Goal: Register for event/course

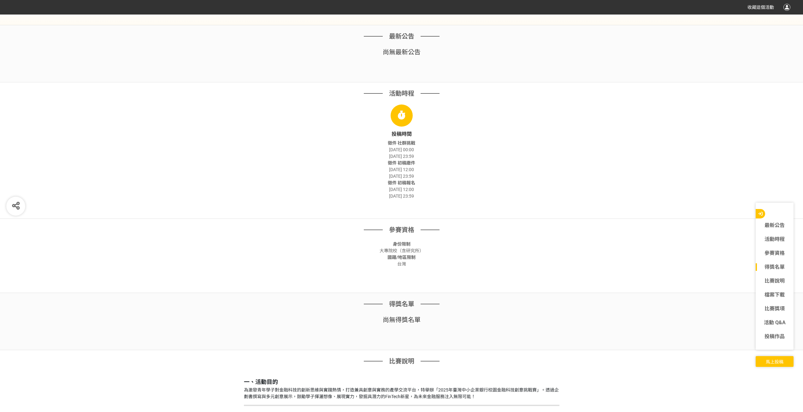
scroll to position [568, 0]
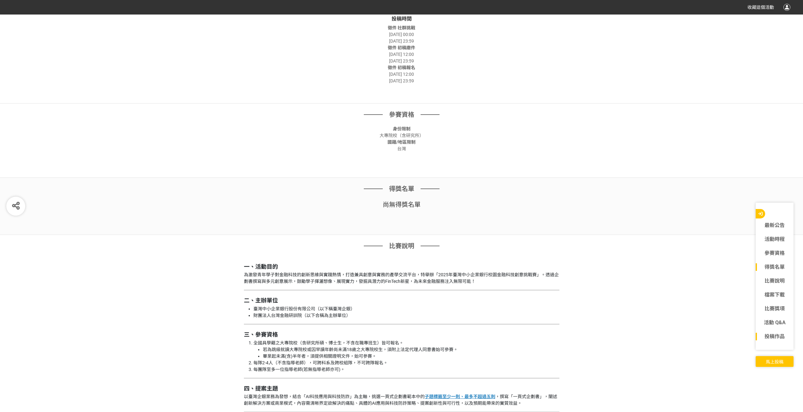
click at [776, 332] on div "投稿作品" at bounding box center [775, 336] width 38 height 14
click at [776, 334] on link "投稿作品" at bounding box center [775, 337] width 38 height 8
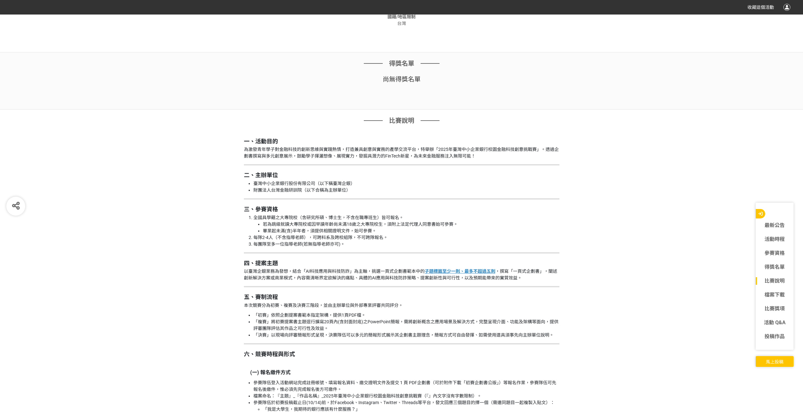
scroll to position [694, 0]
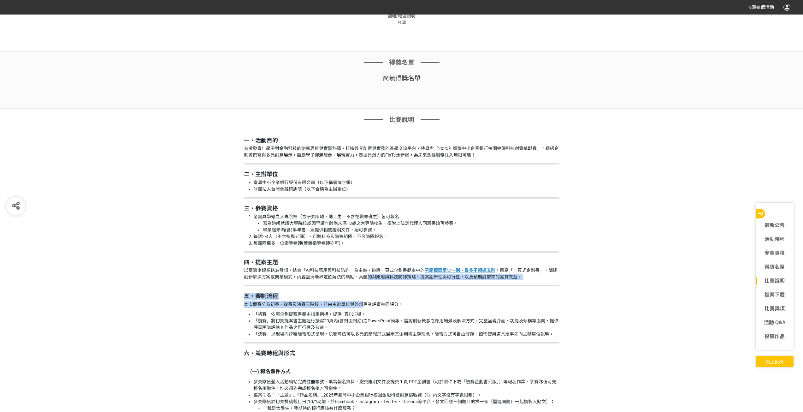
drag, startPoint x: 362, startPoint y: 277, endPoint x: 362, endPoint y: 305, distance: 28.4
click at [363, 305] on p "本次競賽分為初賽、複賽及決賽三階段，並由主辦單位與外部專業評審共同評分。" at bounding box center [402, 304] width 316 height 7
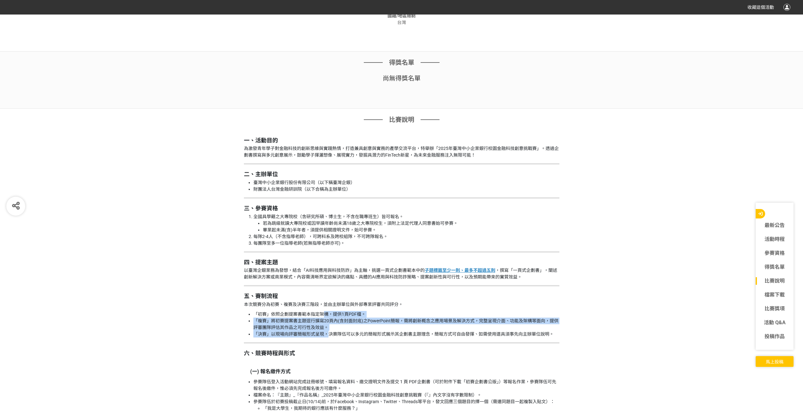
drag, startPoint x: 323, startPoint y: 313, endPoint x: 330, endPoint y: 334, distance: 22.9
click at [330, 334] on ul "「初賽」依照企劃提案書範本指定架構，提供1頁PDF檔。 「複賽」將初賽提案書主題逕行擴寫20頁內(含封面封底)之PowerPoint簡報，需將創新概念之應用場…" at bounding box center [402, 324] width 316 height 27
click at [330, 334] on li "「決賽」以現場向評審簡報形式呈現，決賽隊伍可以多元的簡報形式展示其企劃書主題理念，簡報方式可自由發揮、如需使用道具須事先向主辦單位說明。" at bounding box center [406, 334] width 306 height 7
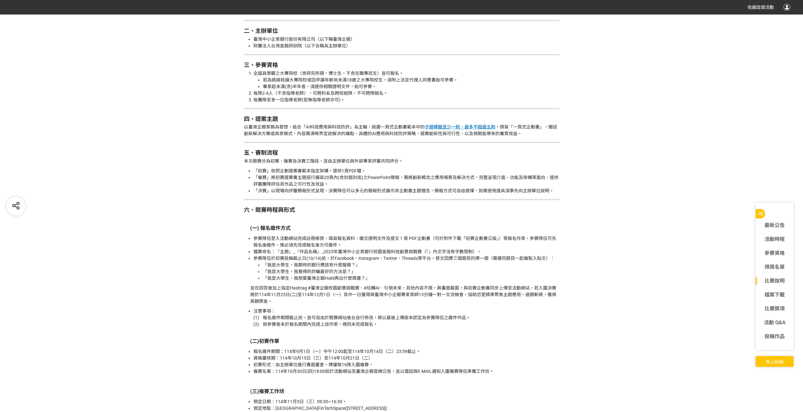
scroll to position [852, 0]
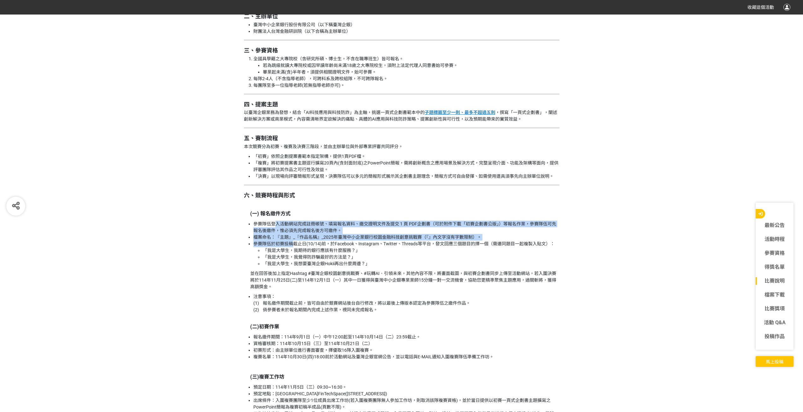
drag, startPoint x: 274, startPoint y: 220, endPoint x: 292, endPoint y: 243, distance: 29.2
click at [292, 243] on li "參賽隊伍於初賽投稿截止日(10/14)前，於Facebook、Instagram、Twitter、Threads等平台，發文回應三個題目的擇一個（需連同題目一…" at bounding box center [406, 253] width 306 height 27
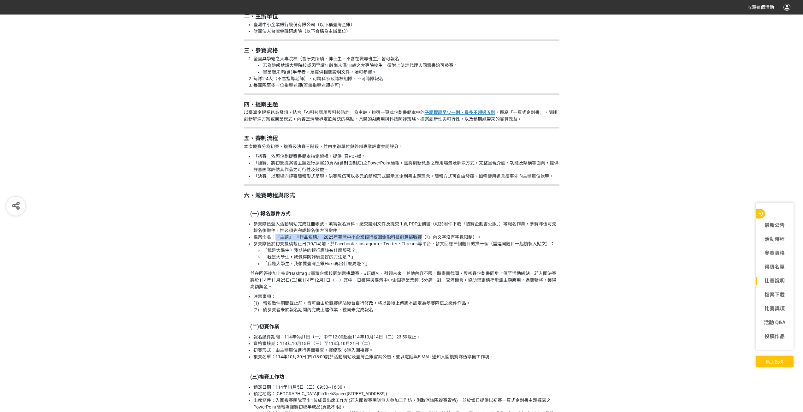
drag, startPoint x: 273, startPoint y: 237, endPoint x: 419, endPoint y: 234, distance: 146.1
click at [419, 234] on li "檔案命名：『主題』_『作品名稱』_2025年臺灣中小企業銀行校園金融科技創意挑戰賽（『』內文字沒有字數限制）。" at bounding box center [406, 237] width 306 height 7
copy li "『主題』_『作品名稱』_[DATE]臺灣中小企業銀行校園金融科技創意挑戰賽"
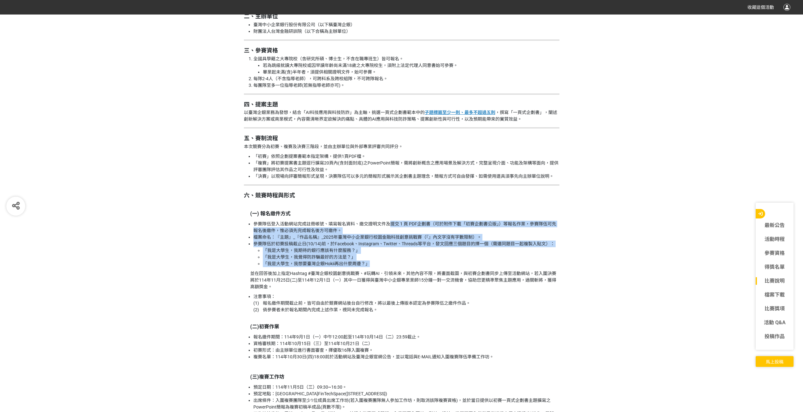
drag, startPoint x: 389, startPoint y: 224, endPoint x: 422, endPoint y: 266, distance: 53.0
click at [422, 266] on ul "參賽隊伍登入活動網站完成註冊帳號、填寫報名資料、繳交證明文件及提交 1 頁 PDF企劃書（可於附件下載「初賽企劃書公版」）等報名作業，參賽隊伍可先報名後繳件，…" at bounding box center [402, 244] width 316 height 46
click at [422, 266] on li "「我是大學生，我想要臺灣企銀Hokii再出什麼周邊？」" at bounding box center [411, 263] width 297 height 7
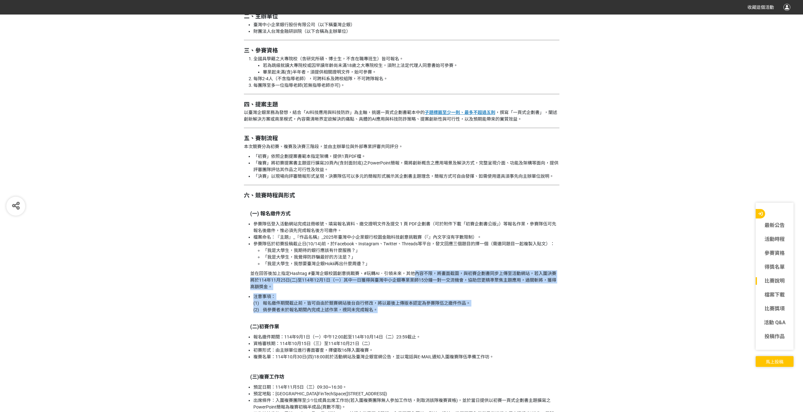
drag, startPoint x: 416, startPoint y: 273, endPoint x: 409, endPoint y: 312, distance: 39.5
click at [409, 312] on li "注意事項： (1) 報名繳件期間截止前，皆可自由於競賽網站後台自行修改，將以最後上傳版本認定為參賽隊伍之繳件作品。 (2) 倘參賽者未於報名期間內完成上述作業…" at bounding box center [406, 303] width 306 height 20
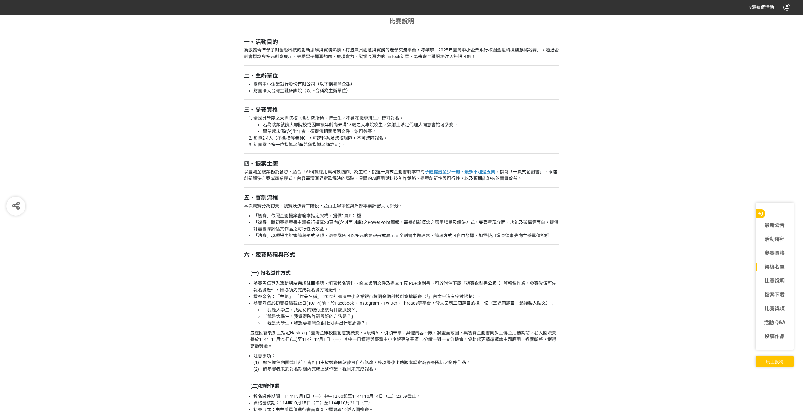
scroll to position [789, 0]
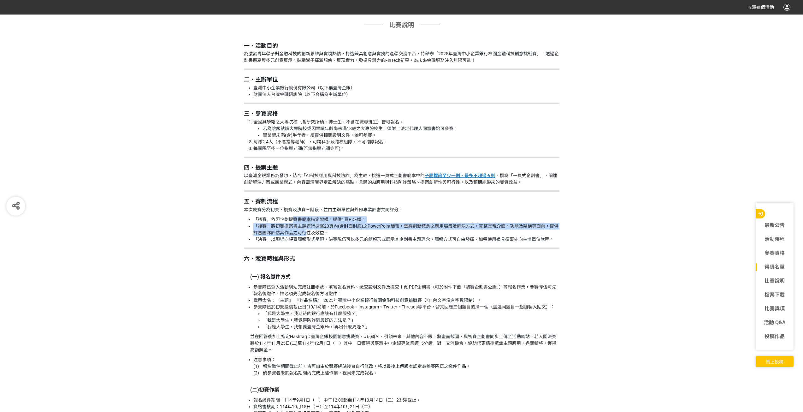
drag, startPoint x: 294, startPoint y: 215, endPoint x: 305, endPoint y: 235, distance: 22.2
click at [305, 235] on li "「複賽」將初賽提案書主題逕行擴寫20頁內(含封面封底)之PowerPoint簡報，需將創新概念之應用場景及解決方式，完整呈現介面、功能及架構等面向，提供評審團…" at bounding box center [406, 229] width 306 height 13
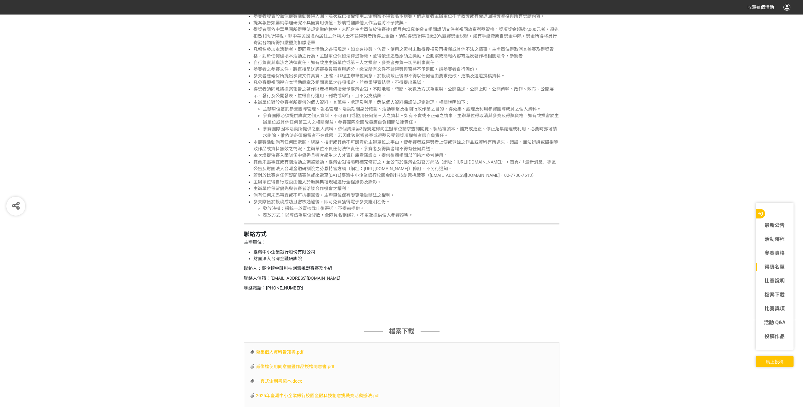
scroll to position [1830, 0]
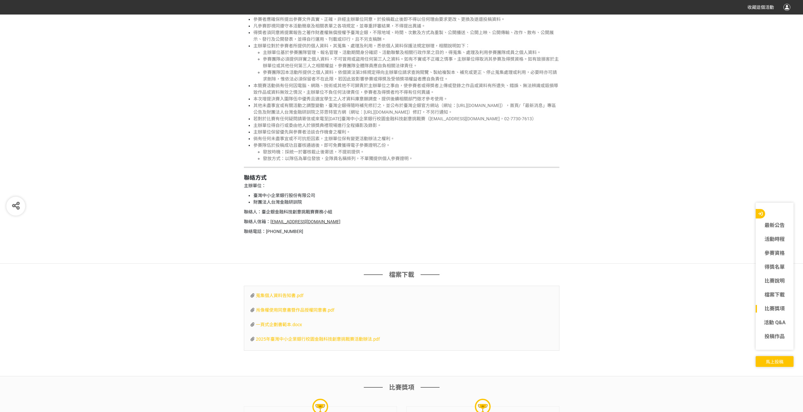
click at [289, 326] on span "一頁式企劃書範本.docx" at bounding box center [279, 324] width 46 height 5
click at [496, 145] on li "參賽隊伍於投稿成功且審核通過後，即可免費獲得電子參賽證明乙份。 發放時機：採統一於審核截止後寄送，不提前提供。 發放方式：以隊伍為單位發放，全隊員名稱條列，不…" at bounding box center [406, 152] width 306 height 20
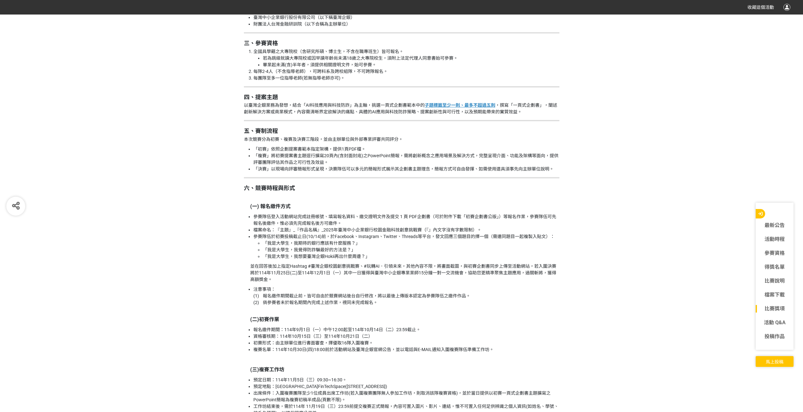
scroll to position [757, 0]
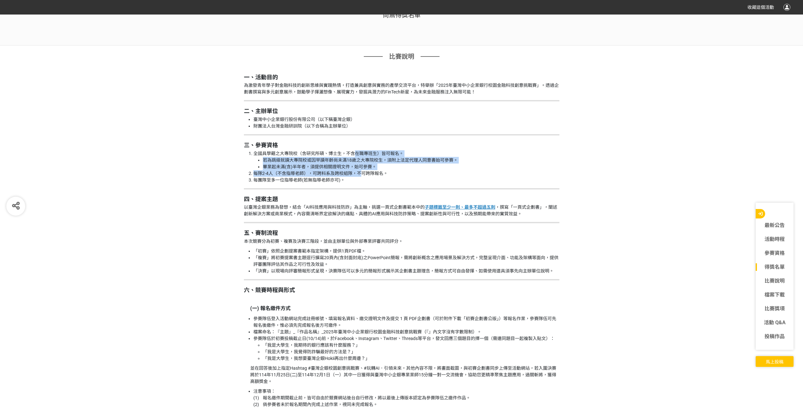
drag, startPoint x: 354, startPoint y: 156, endPoint x: 360, endPoint y: 175, distance: 20.7
click at [360, 175] on ol "全國具學籍之大專院校（含研究所碩、博士生，不含在職專班生）皆可報名。 若為跳級就讀大專院校或因早讀年齡尚未滿18歲之大專院校生，須附上法定代理人同意書始可參賽…" at bounding box center [402, 166] width 316 height 33
click at [360, 175] on li "每隊2-4人（不含指導老師），可跨科系及跨校組隊，不可跨隊報名。" at bounding box center [406, 173] width 306 height 7
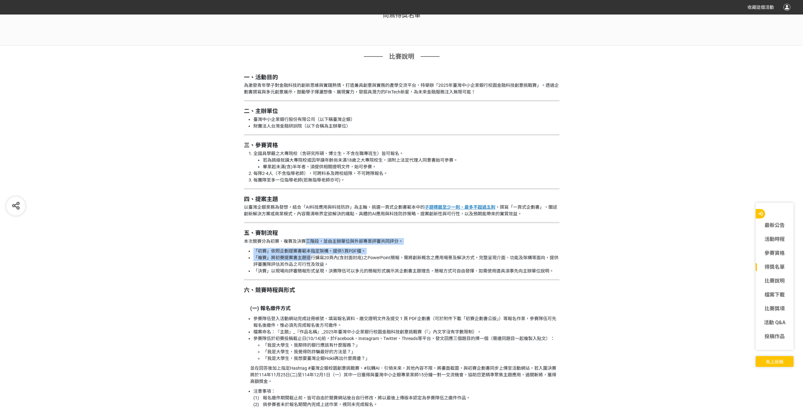
drag, startPoint x: 304, startPoint y: 241, endPoint x: 312, endPoint y: 259, distance: 19.6
click at [312, 259] on li "「複賽」將初賽提案書主題逕行擴寫20頁內(含封面封底)之PowerPoint簡報，需將創新概念之應用場景及解決方式，完整呈現介面、功能及架構等面向，提供評審團…" at bounding box center [406, 260] width 306 height 13
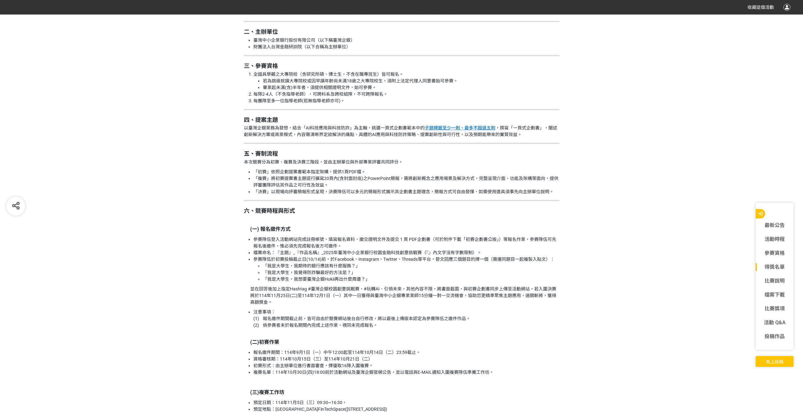
scroll to position [852, 0]
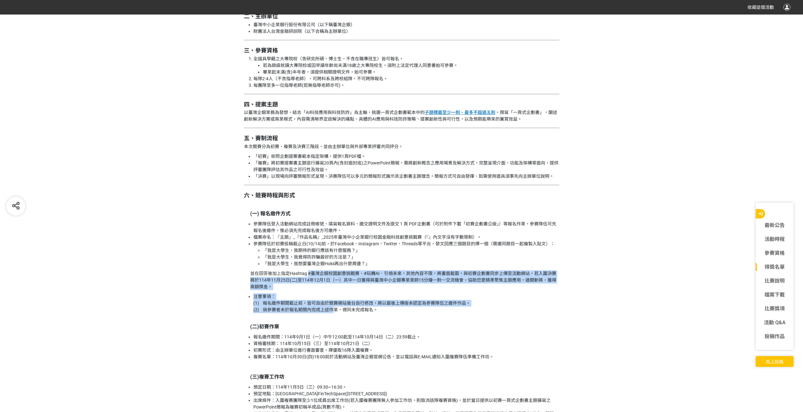
drag, startPoint x: 308, startPoint y: 274, endPoint x: 334, endPoint y: 310, distance: 44.9
click at [334, 310] on li "注意事項： (1) 報名繳件期間截止前，皆可自由於競賽網站後台自行修改，將以最後上傳版本認定為參賽隊伍之繳件作品。 (2) 倘參賽者未於報名期間內完成上述作業…" at bounding box center [406, 303] width 306 height 20
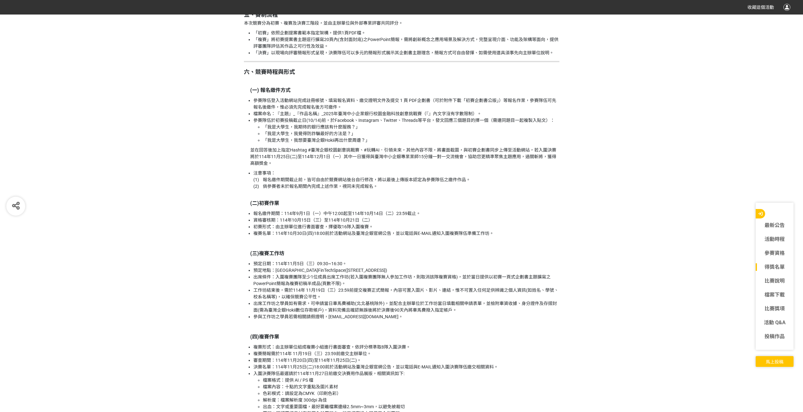
scroll to position [978, 0]
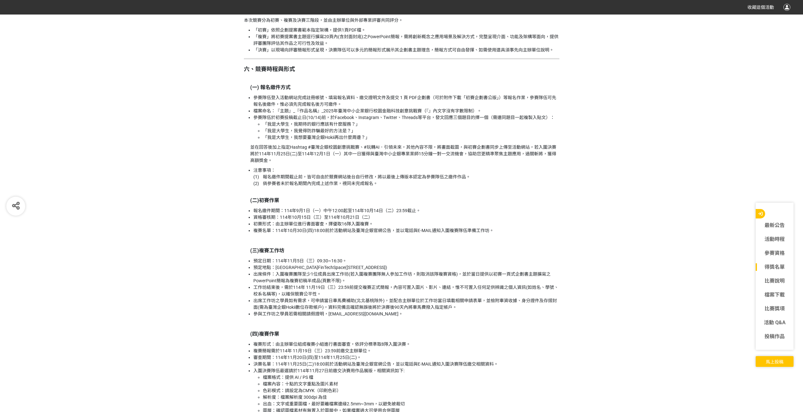
drag, startPoint x: 333, startPoint y: 256, endPoint x: 444, endPoint y: 316, distance: 126.9
click at [444, 316] on li "參與工作坊之學員若需相關請假證明，[EMAIL_ADDRESS][DOMAIN_NAME]。" at bounding box center [406, 313] width 306 height 7
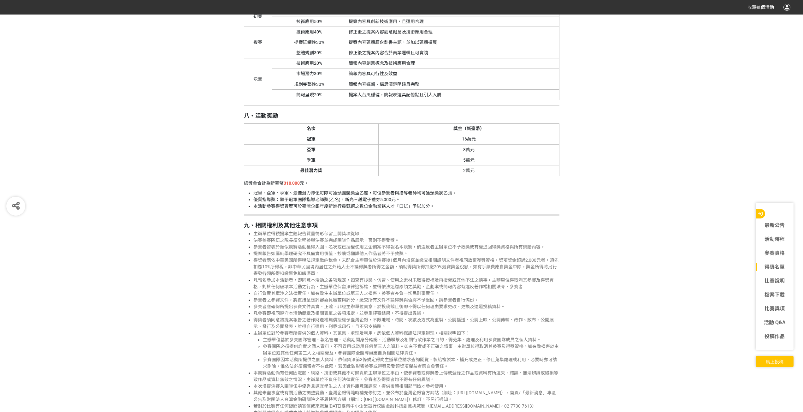
scroll to position [1546, 0]
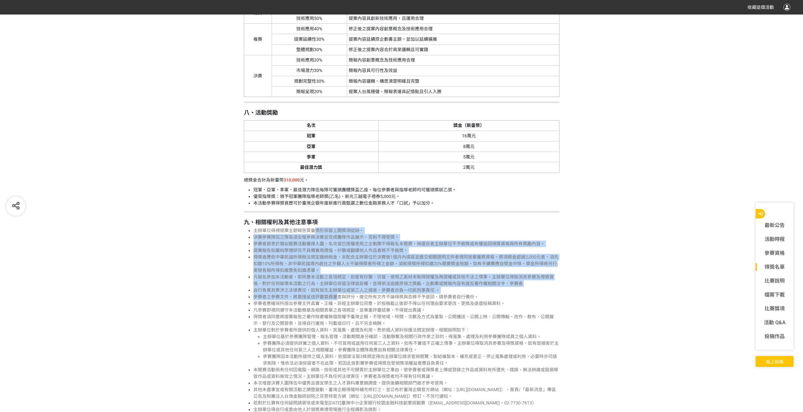
drag, startPoint x: 314, startPoint y: 226, endPoint x: 335, endPoint y: 299, distance: 76.5
click at [335, 299] on li "參賽者之參賽文件，將直接呈送評審委員審查與評分，繳交所有文件不論得獎與否將不予退回，請參賽者自行備份。" at bounding box center [406, 296] width 306 height 7
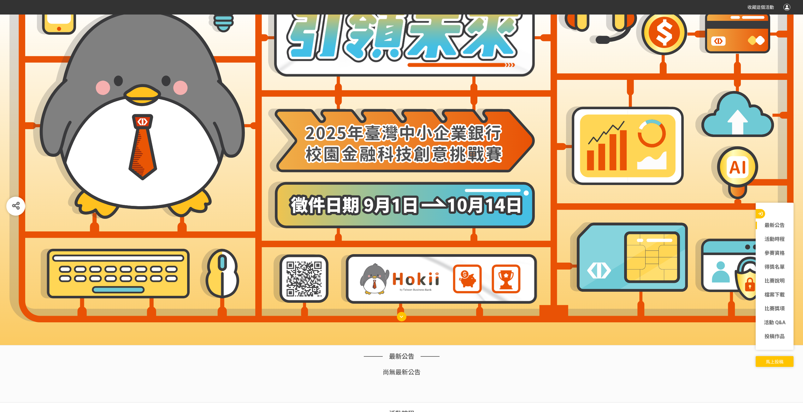
scroll to position [0, 0]
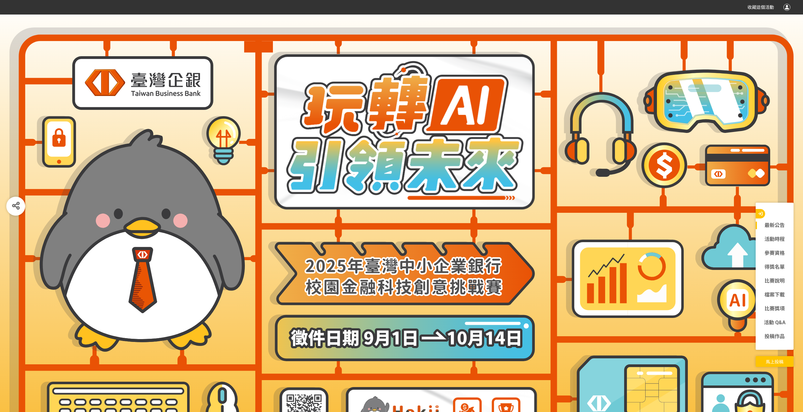
click at [774, 359] on span "馬上投稿" at bounding box center [775, 361] width 18 height 5
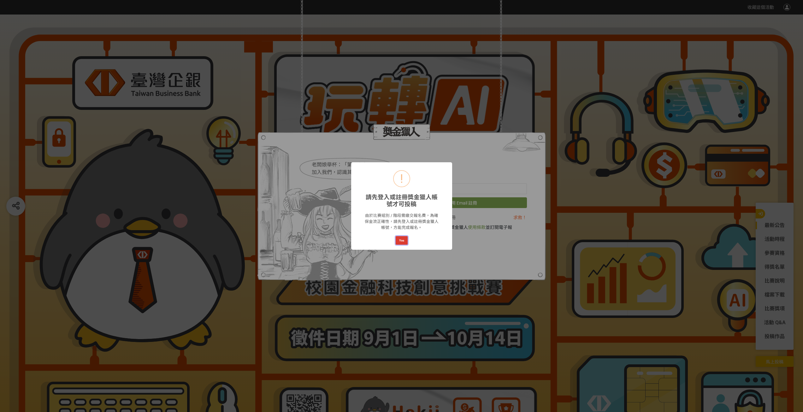
click at [403, 241] on button "Yes" at bounding box center [402, 240] width 12 height 9
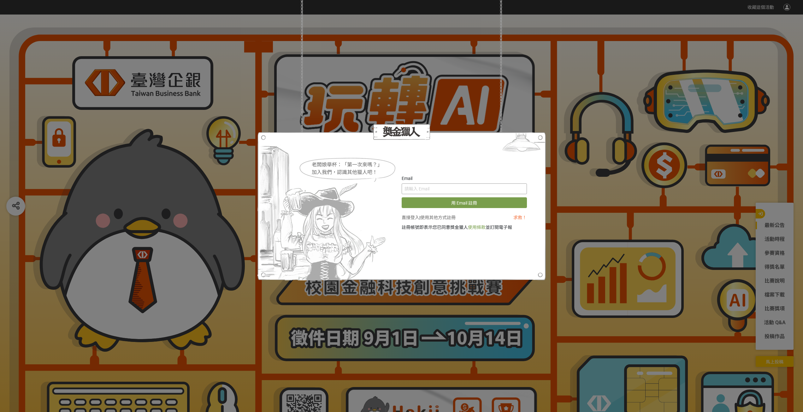
click at [422, 183] on div "Email" at bounding box center [464, 184] width 125 height 19
click at [424, 185] on input "text" at bounding box center [464, 188] width 125 height 11
type input "ㄇ"
type input "[EMAIL_ADDRESS][DOMAIN_NAME]"
click at [402, 197] on button "用 Email 註冊" at bounding box center [464, 202] width 125 height 11
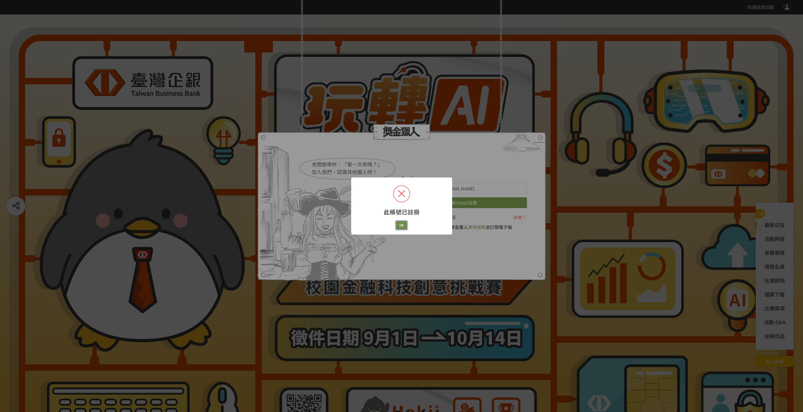
click at [398, 227] on button "OK" at bounding box center [401, 225] width 11 height 9
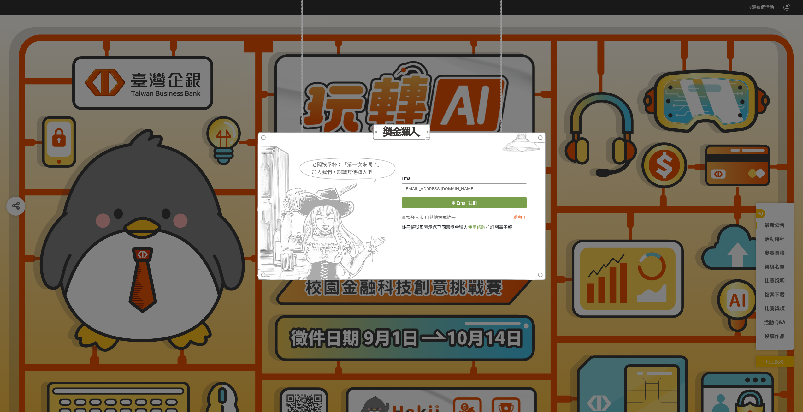
drag, startPoint x: 466, startPoint y: 189, endPoint x: 360, endPoint y: 197, distance: 106.0
click at [335, 191] on div "老闆娘舉杯：「第一次來嗎？」 加入我們，認識其他獵人吧！ Email [EMAIL_ADDRESS][DOMAIN_NAME] 用 Email 註冊 直接登入…" at bounding box center [401, 206] width 251 height 62
click at [411, 216] on link "直接登入" at bounding box center [411, 217] width 18 height 5
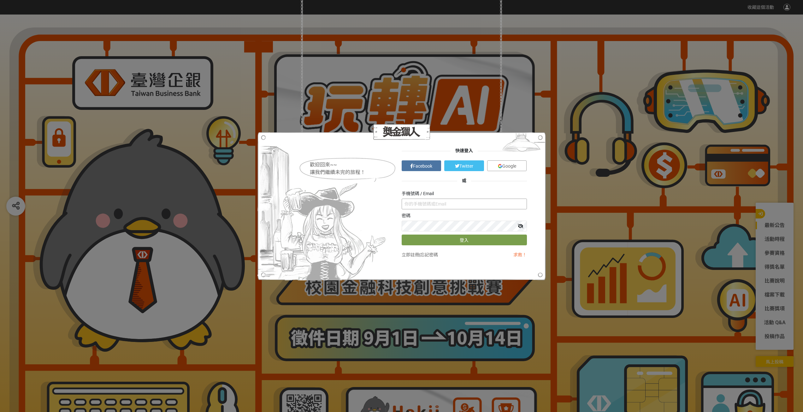
click at [440, 204] on input "text" at bounding box center [464, 203] width 125 height 11
paste input "[EMAIL_ADDRESS][DOMAIN_NAME]"
type input "[EMAIL_ADDRESS][DOMAIN_NAME]"
click at [402, 234] on button "登入" at bounding box center [464, 239] width 125 height 11
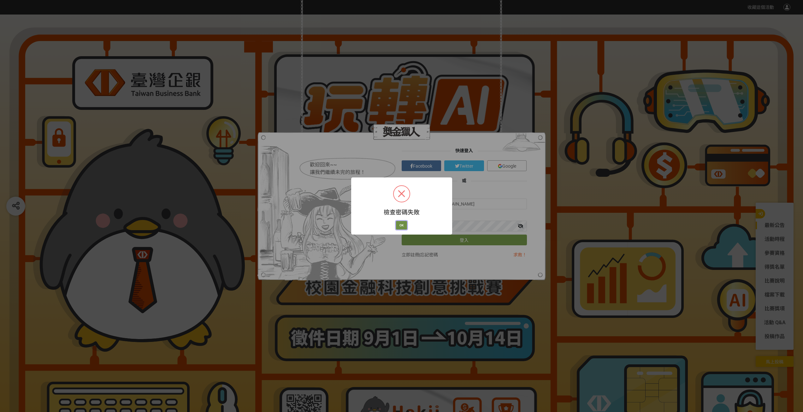
click at [400, 223] on button "OK" at bounding box center [401, 225] width 11 height 9
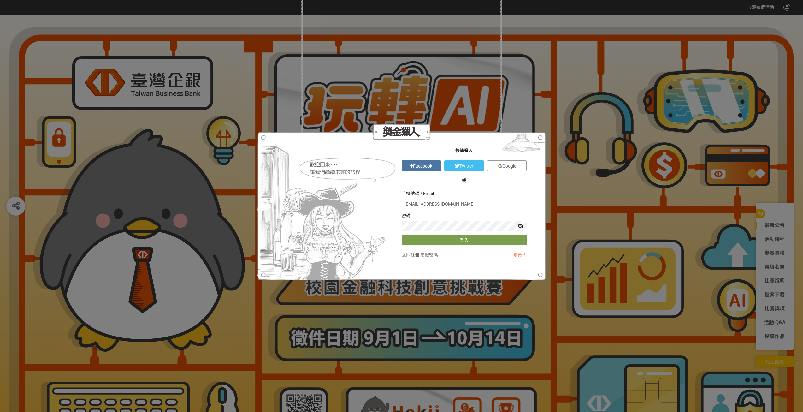
click at [520, 227] on icon at bounding box center [521, 226] width 6 height 4
click at [520, 227] on icon at bounding box center [520, 226] width 5 height 4
click at [325, 194] on div "歡迎回來~~ 讓我們繼續未完的旅程！ 快速登入 Facebook Twitter Google 或 手機號碼 / Email [EMAIL_ADDRESS][…" at bounding box center [401, 205] width 251 height 117
click at [519, 227] on icon at bounding box center [521, 226] width 6 height 4
click at [402, 234] on button "登入" at bounding box center [464, 239] width 125 height 11
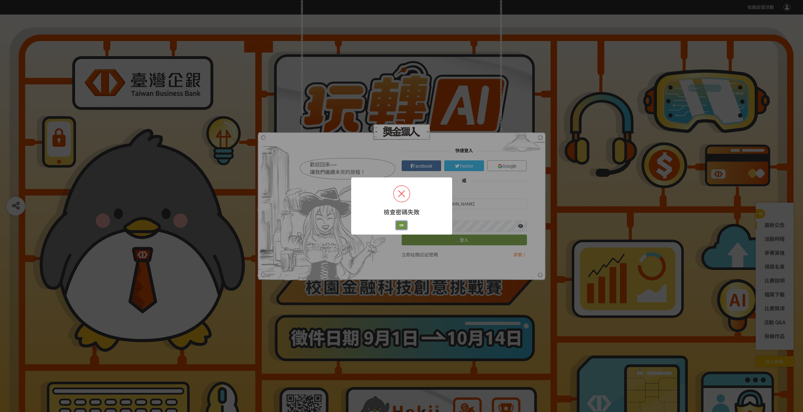
click at [405, 225] on button "OK" at bounding box center [401, 225] width 11 height 9
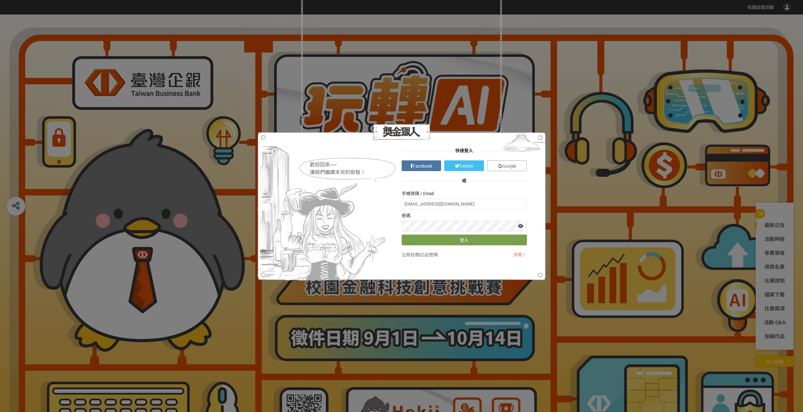
click at [518, 165] on link "Google" at bounding box center [507, 165] width 40 height 11
click at [539, 135] on img at bounding box center [521, 144] width 49 height 24
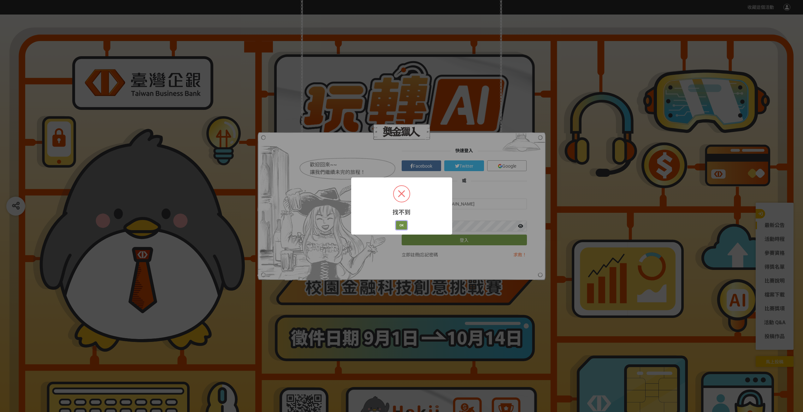
click at [398, 222] on button "OK" at bounding box center [401, 225] width 11 height 9
